Goal: Task Accomplishment & Management: Manage account settings

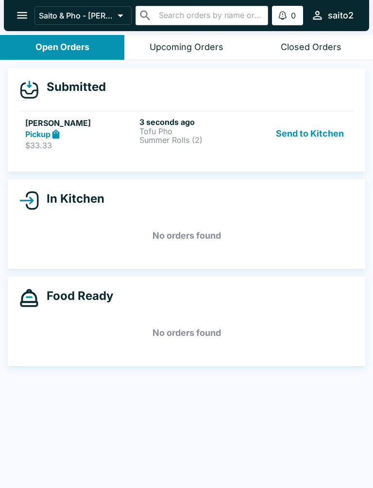
click at [91, 145] on p "$33.33" at bounding box center [80, 145] width 110 height 10
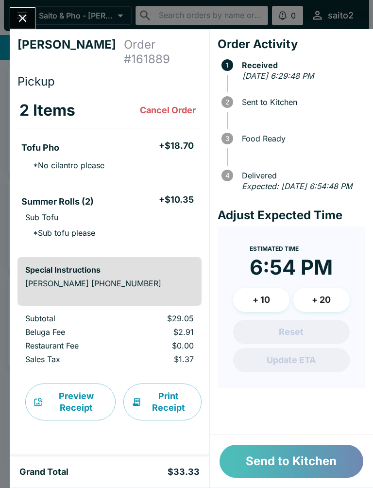
click at [289, 463] on button "Send to Kitchen" at bounding box center [292, 461] width 144 height 33
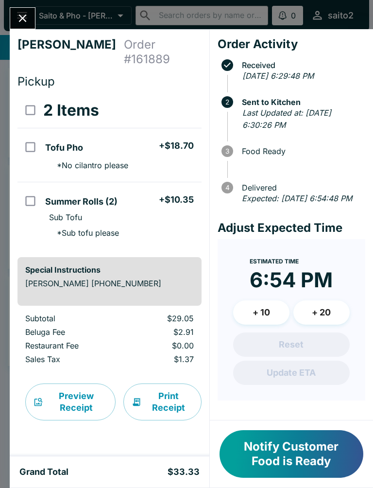
click at [22, 20] on icon "Close" at bounding box center [23, 19] width 8 height 8
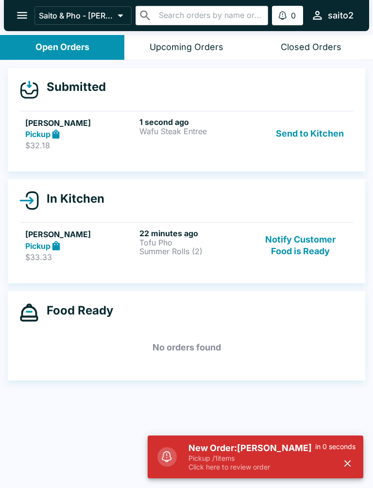
click at [140, 138] on div "1 second ago Wafu Steak Entree" at bounding box center [195, 134] width 110 height 34
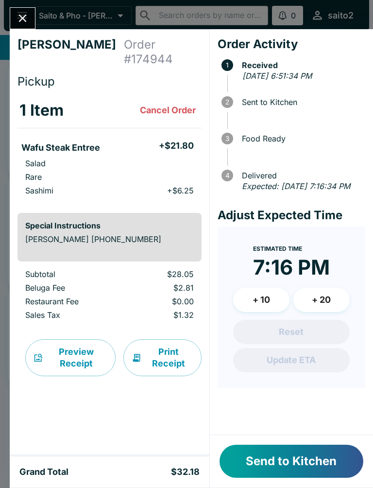
click at [316, 464] on button "Send to Kitchen" at bounding box center [292, 461] width 144 height 33
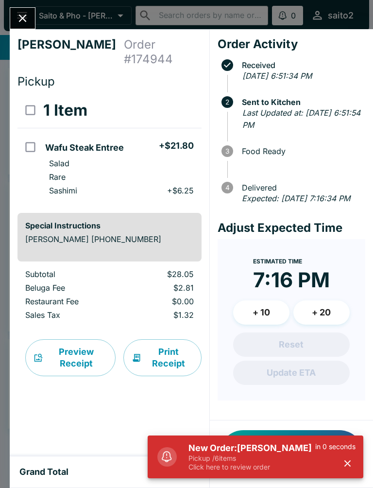
click at [342, 458] on icon "button" at bounding box center [347, 463] width 11 height 11
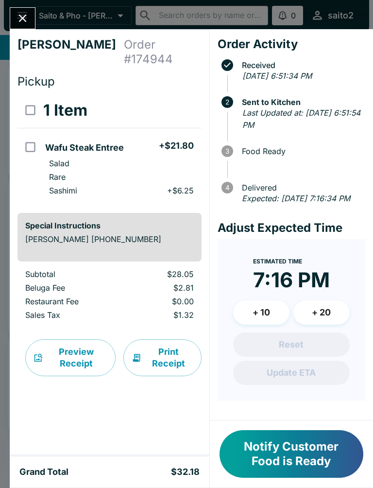
click at [313, 461] on button "Notify Customer Food is Ready" at bounding box center [292, 454] width 144 height 48
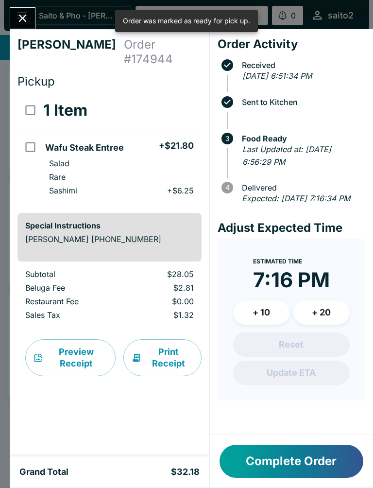
click at [316, 475] on button "Complete Order" at bounding box center [292, 461] width 144 height 33
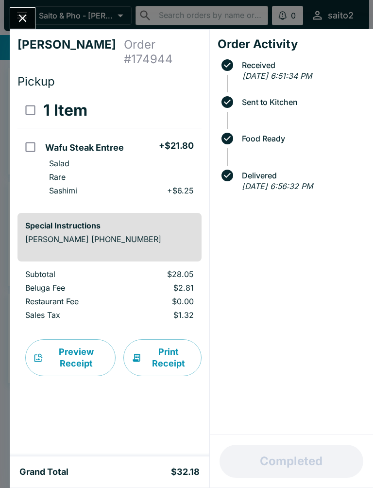
click at [20, 9] on button "Close" at bounding box center [22, 18] width 25 height 21
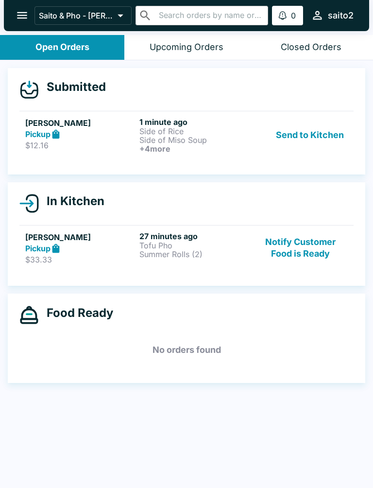
click at [214, 135] on p "Side of Rice" at bounding box center [195, 131] width 110 height 9
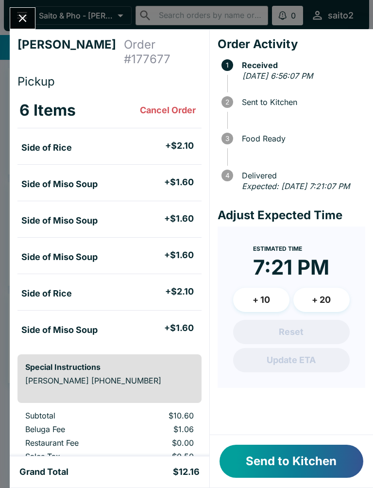
click at [280, 463] on button "Send to Kitchen" at bounding box center [292, 461] width 144 height 33
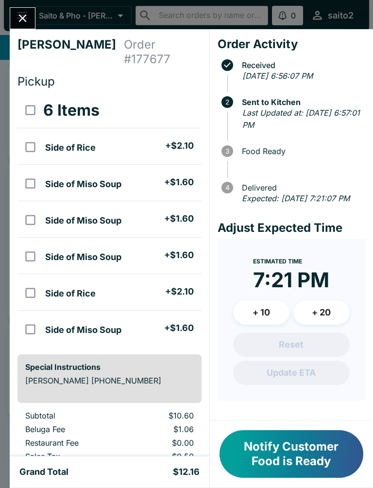
click at [286, 456] on button "Notify Customer Food is Ready" at bounding box center [292, 454] width 144 height 48
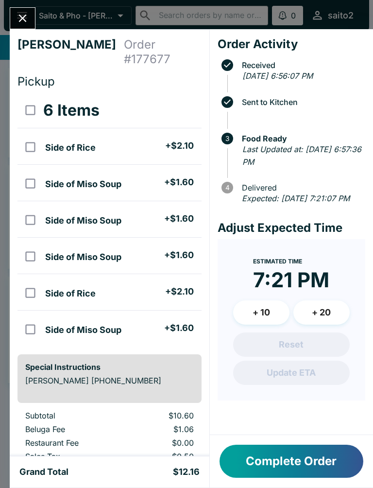
click at [20, 21] on icon "Close" at bounding box center [23, 19] width 8 height 8
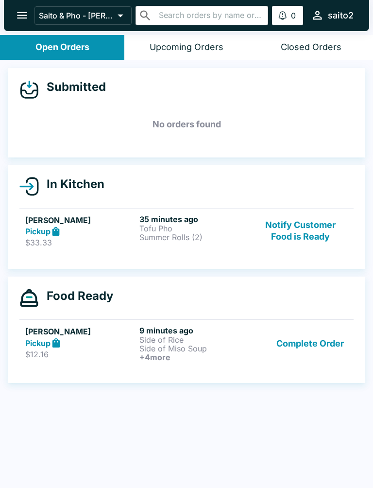
click at [89, 234] on div "Pickup" at bounding box center [80, 231] width 110 height 11
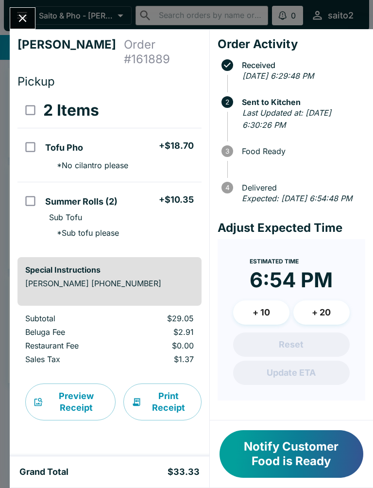
click at [21, 24] on icon "Close" at bounding box center [22, 18] width 13 height 13
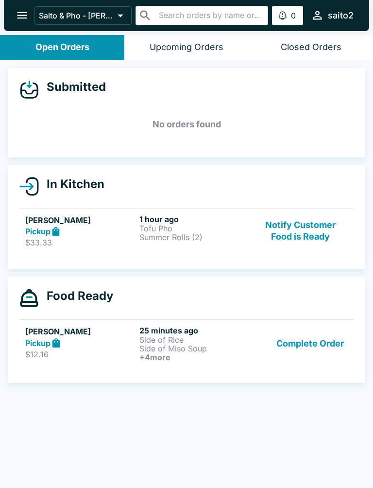
click at [294, 463] on div "Submitted No orders found In Kitchen [PERSON_NAME] Pickup $33.33 1 hour ago Tof…" at bounding box center [186, 275] width 373 height 430
click at [290, 222] on button "Notify Customer Food is Ready" at bounding box center [301, 231] width 94 height 34
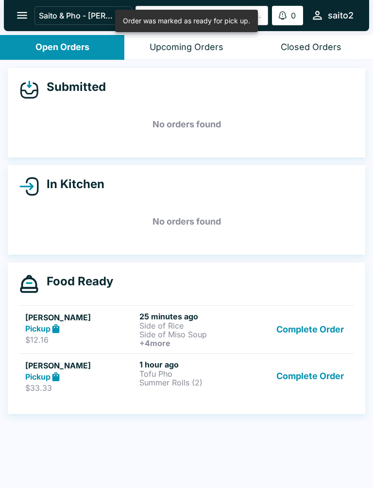
click at [298, 387] on button "Complete Order" at bounding box center [310, 377] width 75 height 34
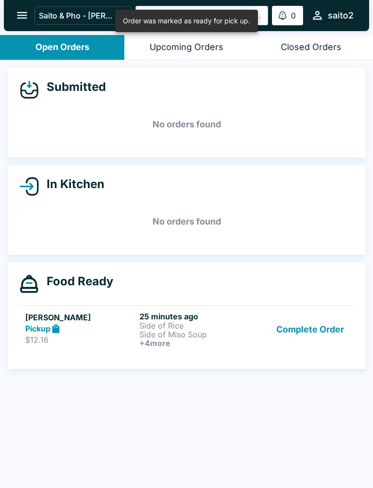
click at [298, 337] on button "Complete Order" at bounding box center [310, 330] width 75 height 36
